Goal: Task Accomplishment & Management: Manage account settings

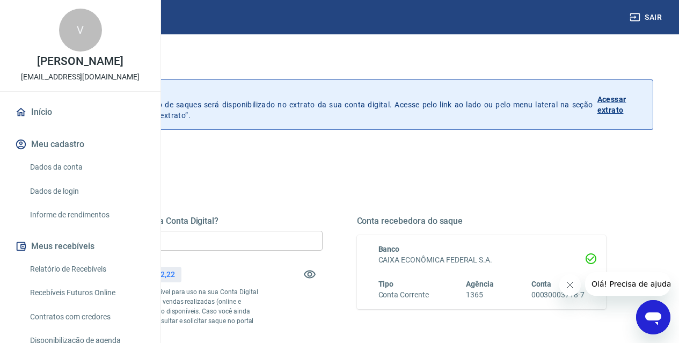
click at [273, 236] on input "R$ 0,00" at bounding box center [198, 241] width 250 height 20
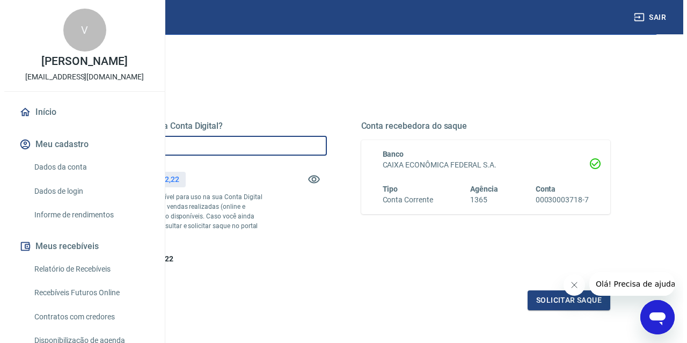
scroll to position [161, 0]
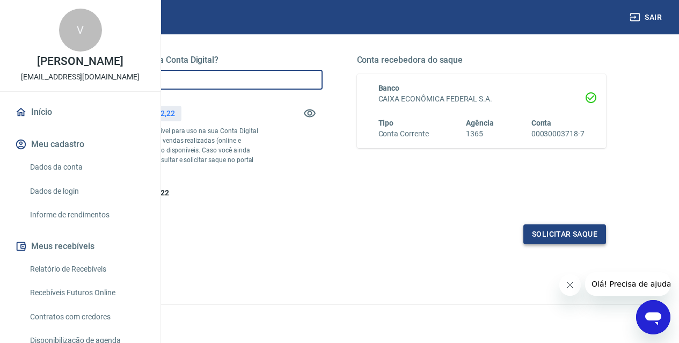
type input "R$ 35.000,00"
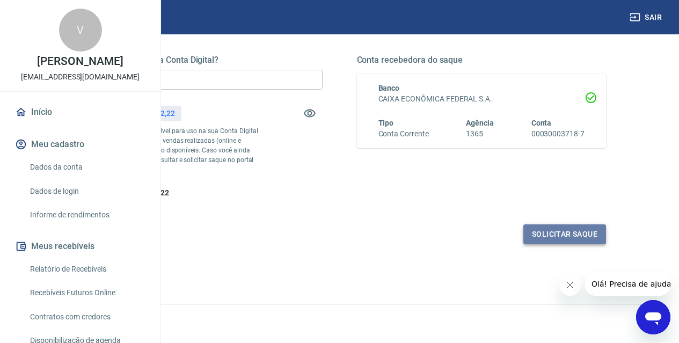
click at [564, 244] on button "Solicitar saque" at bounding box center [564, 234] width 83 height 20
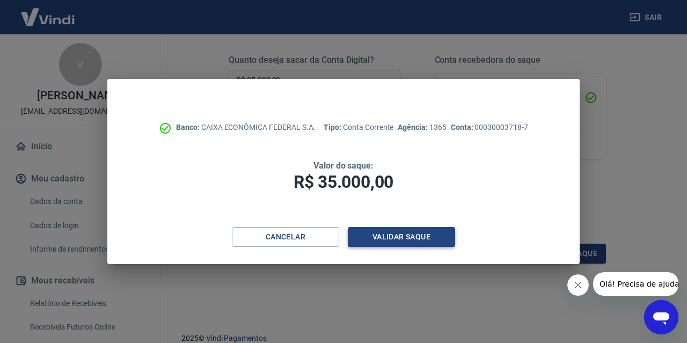
click at [399, 237] on button "Validar saque" at bounding box center [401, 237] width 107 height 20
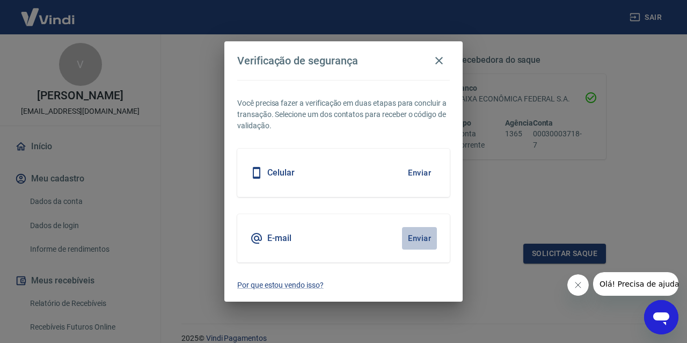
click at [423, 241] on button "Enviar" at bounding box center [419, 238] width 35 height 23
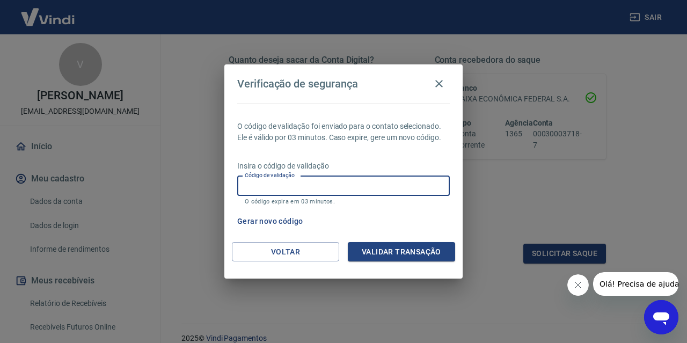
paste input "341572"
type input "341572"
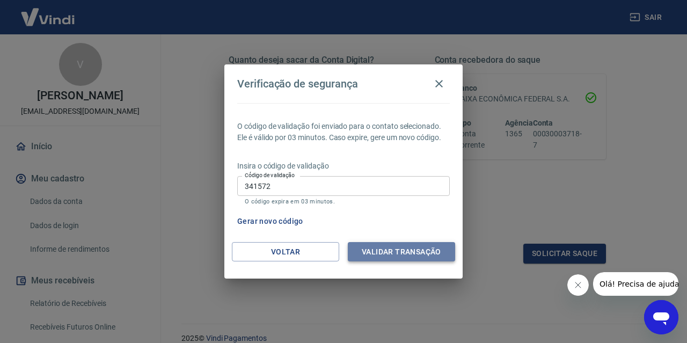
click at [357, 251] on button "Validar transação" at bounding box center [401, 252] width 107 height 20
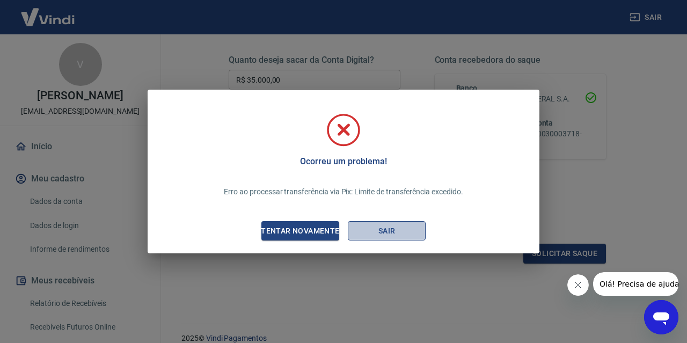
click at [368, 228] on button "Sair" at bounding box center [387, 231] width 78 height 20
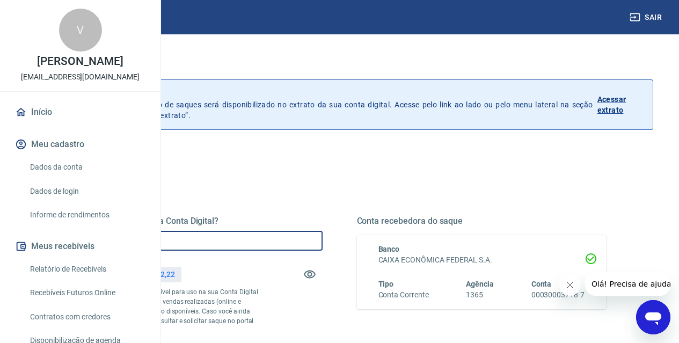
click at [261, 236] on input "R$ 0,00" at bounding box center [198, 241] width 250 height 20
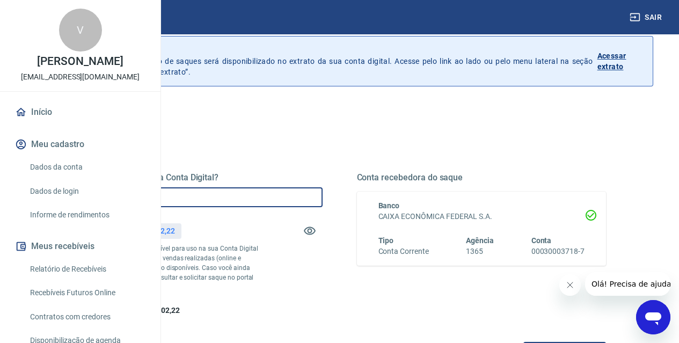
scroll to position [161, 0]
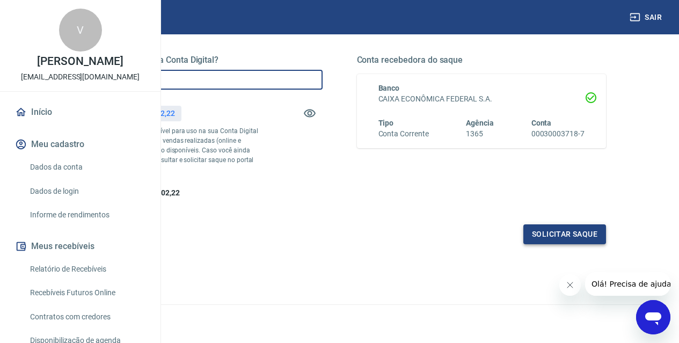
type input "R$ 10.000,00"
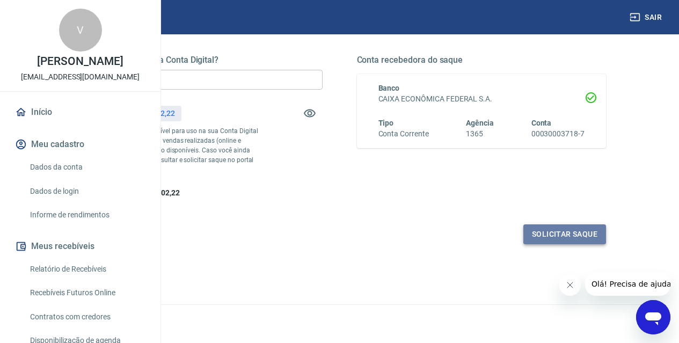
click at [538, 244] on button "Solicitar saque" at bounding box center [564, 234] width 83 height 20
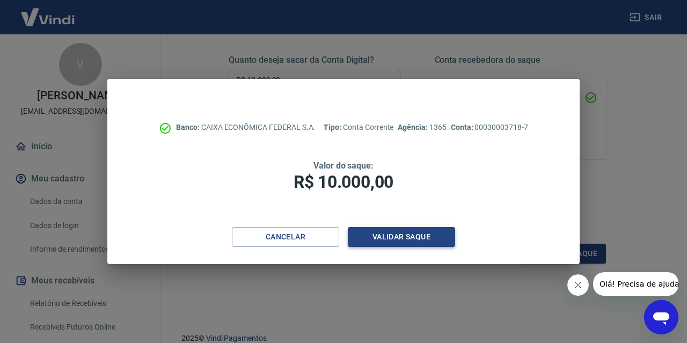
click at [410, 236] on button "Validar saque" at bounding box center [401, 237] width 107 height 20
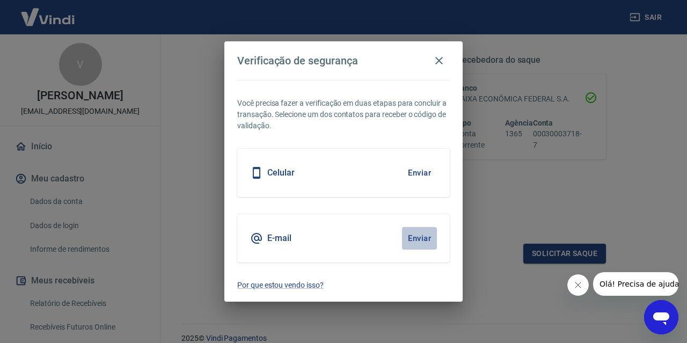
click at [409, 237] on button "Enviar" at bounding box center [419, 238] width 35 height 23
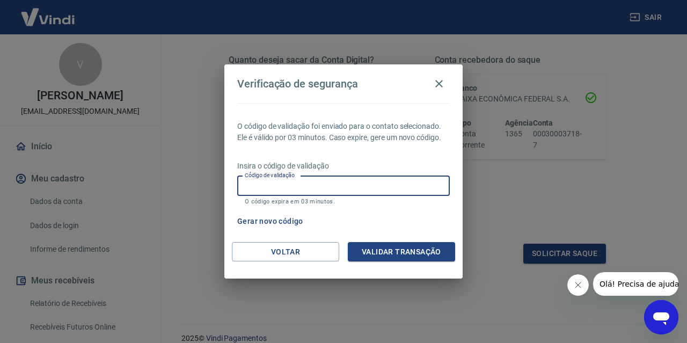
click at [309, 184] on input "Código de validação" at bounding box center [343, 186] width 213 height 20
paste input "268095"
type input "268095"
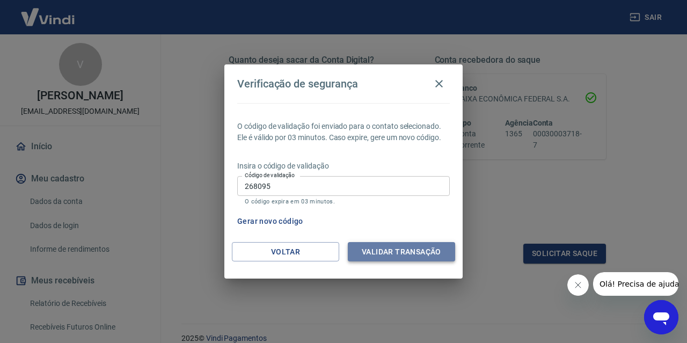
click at [375, 253] on button "Validar transação" at bounding box center [401, 252] width 107 height 20
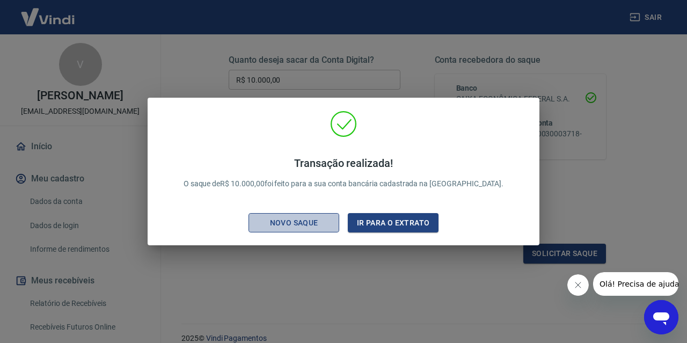
click at [299, 225] on div "Novo saque" at bounding box center [294, 222] width 74 height 13
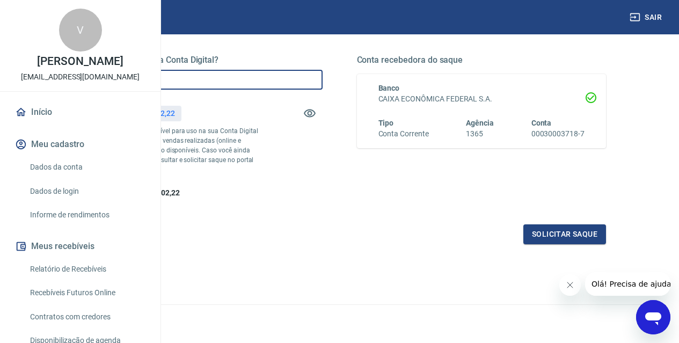
click at [290, 78] on input "R$ 10.000,00" at bounding box center [198, 80] width 250 height 20
click at [562, 244] on button "Solicitar saque" at bounding box center [564, 234] width 83 height 20
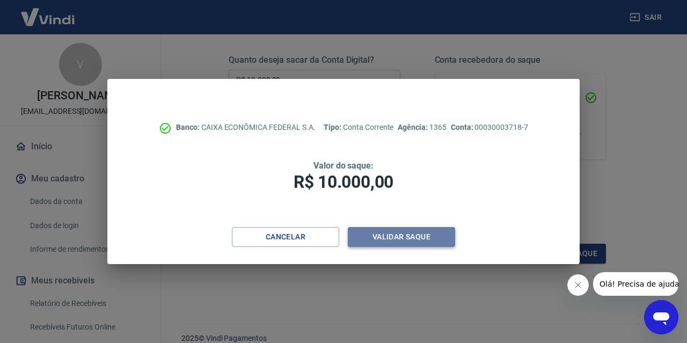
click at [410, 240] on button "Validar saque" at bounding box center [401, 237] width 107 height 20
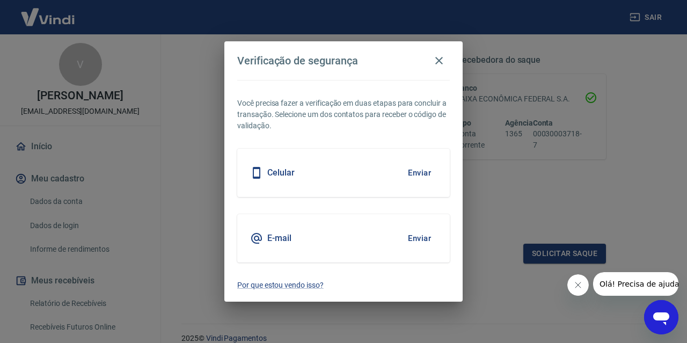
click at [413, 235] on button "Enviar" at bounding box center [419, 238] width 35 height 23
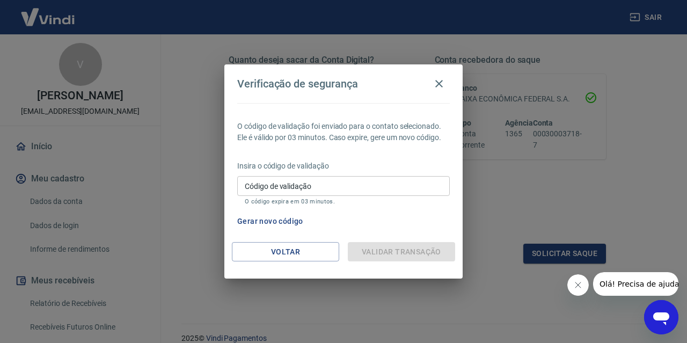
click at [330, 182] on input "Código de validação" at bounding box center [343, 186] width 213 height 20
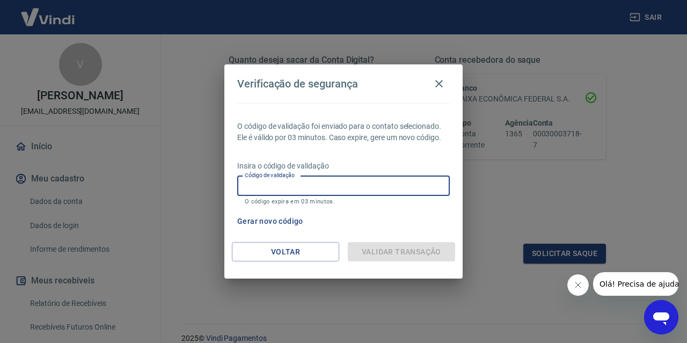
paste input "564680"
type input "564680"
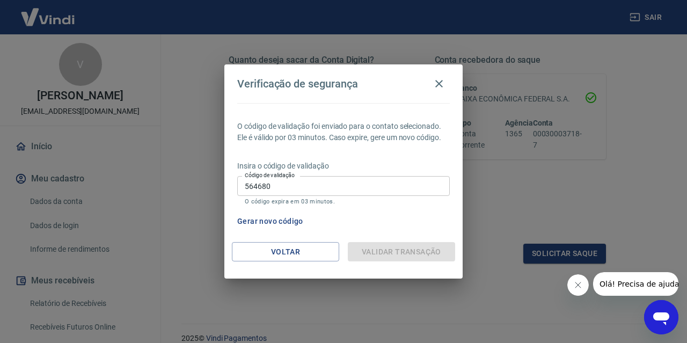
click at [343, 217] on div "Gerar novo código" at bounding box center [341, 221] width 217 height 20
click at [323, 218] on div "Gerar novo código" at bounding box center [341, 221] width 217 height 20
click at [313, 185] on input "564680" at bounding box center [343, 186] width 213 height 20
click at [376, 257] on div "Validar transação" at bounding box center [401, 252] width 107 height 20
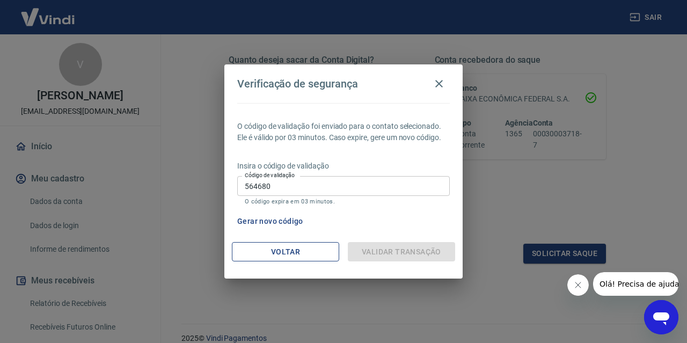
click at [306, 249] on button "Voltar" at bounding box center [285, 252] width 107 height 20
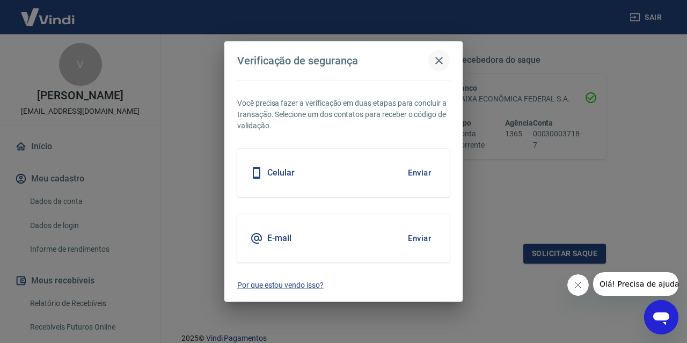
click at [442, 64] on icon "button" at bounding box center [439, 61] width 8 height 8
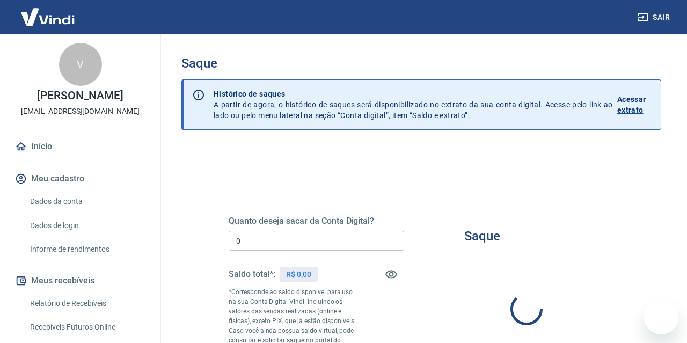
type input "R$ 0,00"
